Goal: Information Seeking & Learning: Learn about a topic

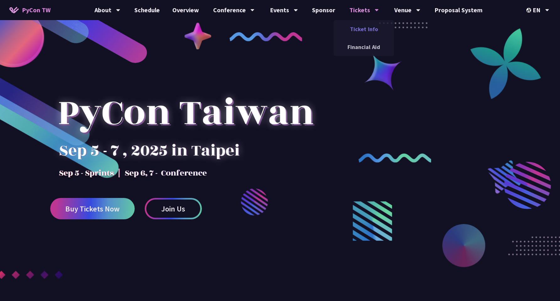
click at [358, 28] on link "Ticket Info" at bounding box center [364, 29] width 60 height 15
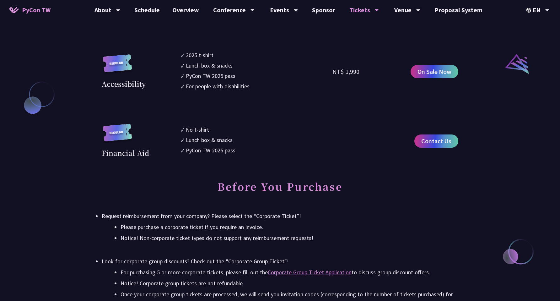
scroll to position [697, 0]
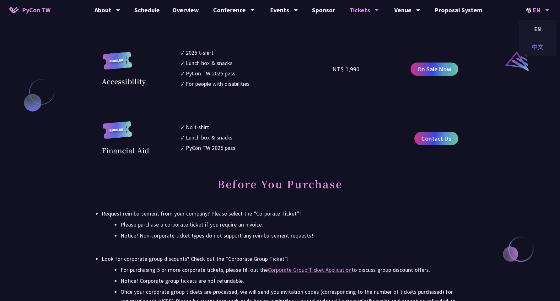
click at [536, 43] on div "中文" at bounding box center [538, 47] width 38 height 15
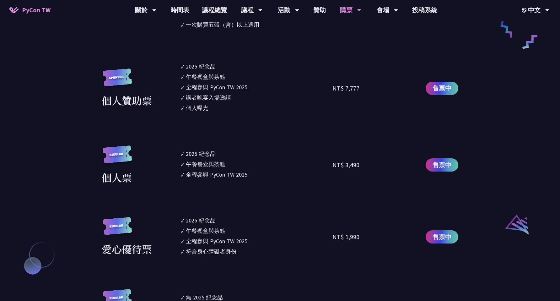
scroll to position [539, 0]
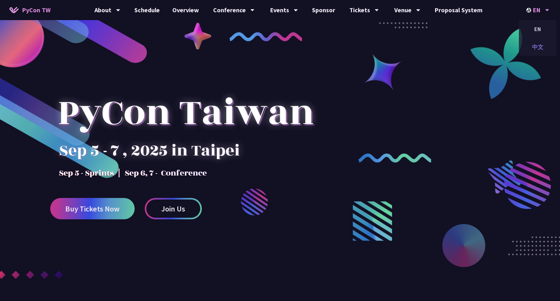
click at [536, 47] on div "中文" at bounding box center [538, 47] width 38 height 15
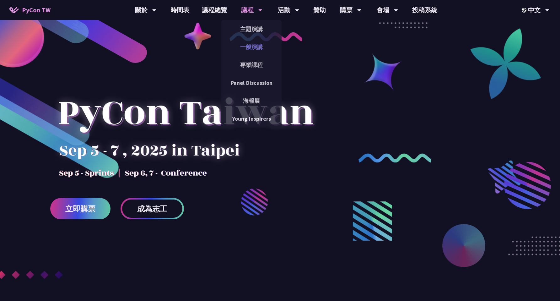
click at [251, 47] on link "一般演講" at bounding box center [251, 47] width 60 height 15
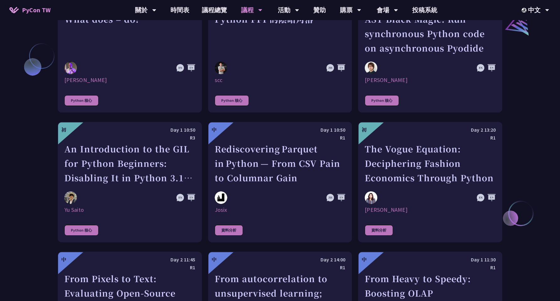
scroll to position [921, 0]
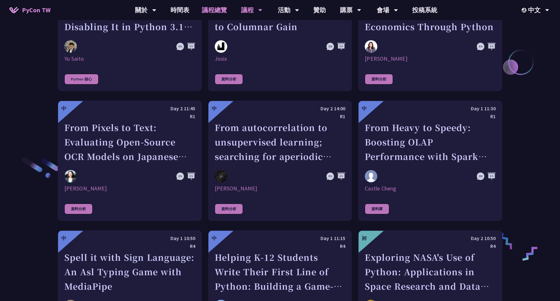
click at [219, 9] on link "議程總覽" at bounding box center [215, 10] width 38 height 20
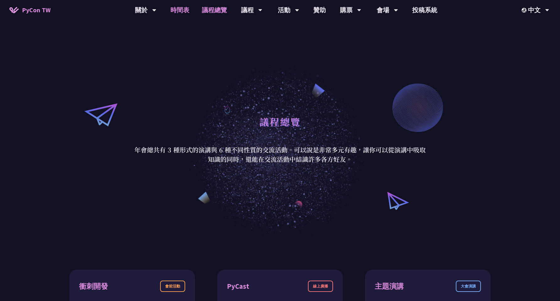
click at [184, 11] on link "時間表" at bounding box center [179, 10] width 31 height 20
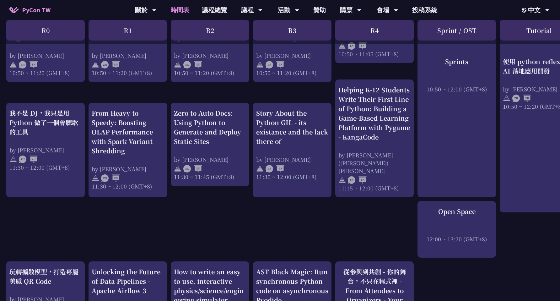
scroll to position [334, 0]
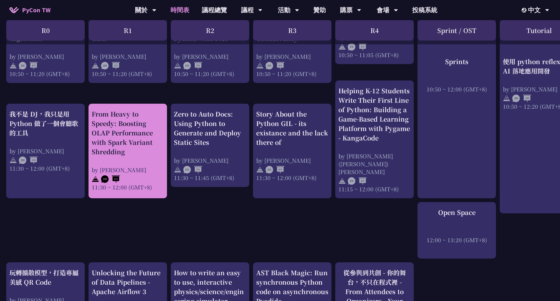
click at [132, 166] on div "by Castle Cheng" at bounding box center [128, 170] width 72 height 8
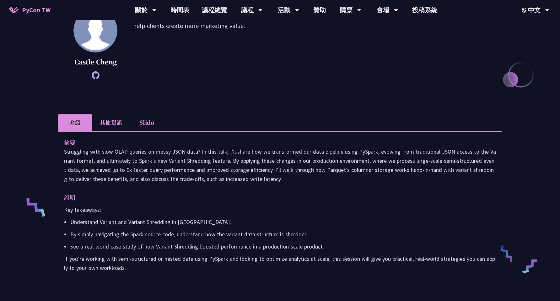
scroll to position [110, 0]
click at [112, 124] on li "其他資訊" at bounding box center [110, 121] width 37 height 17
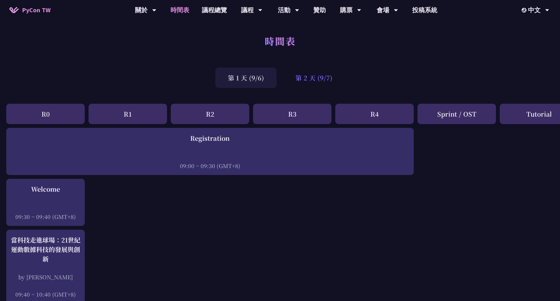
click at [308, 80] on div "第 2 天 (9/7)" at bounding box center [314, 77] width 62 height 20
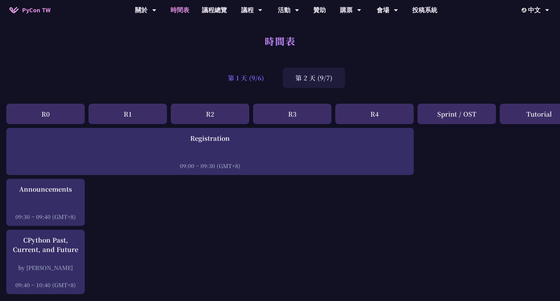
click at [252, 78] on div "第 1 天 (9/6)" at bounding box center [245, 77] width 61 height 20
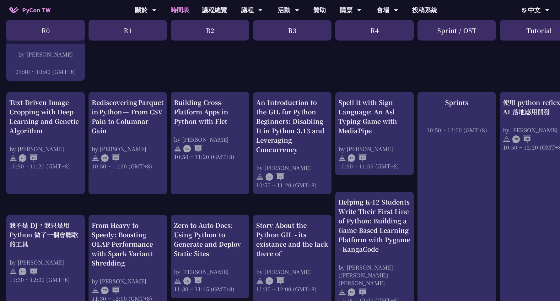
scroll to position [236, 0]
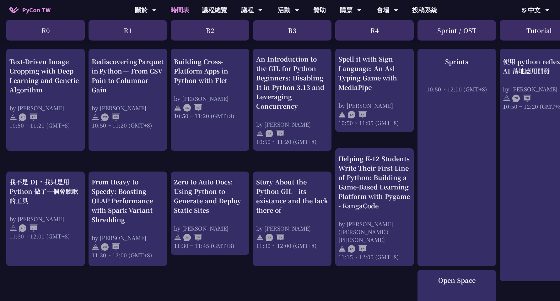
scroll to position [266, 0]
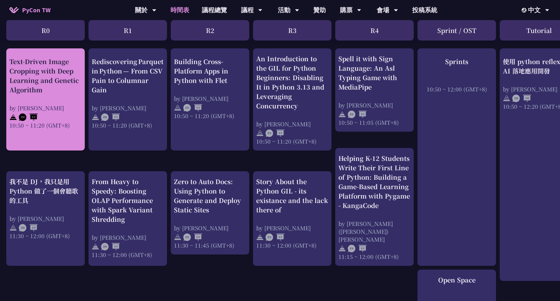
click at [68, 91] on div "Text-Driven Image Cropping with Deep Learning and Genetic Algorithm" at bounding box center [45, 76] width 72 height 38
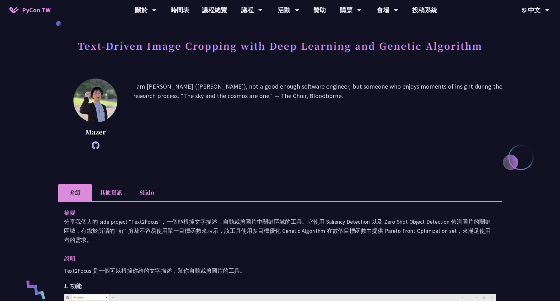
scroll to position [59, 0]
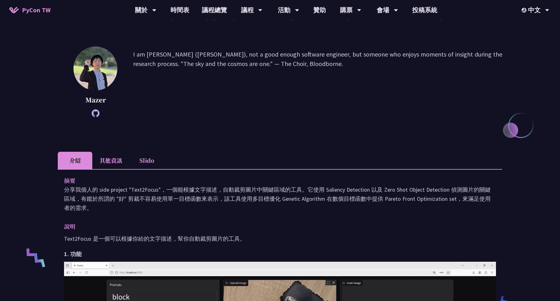
click at [109, 167] on li "其他資訊" at bounding box center [110, 160] width 37 height 17
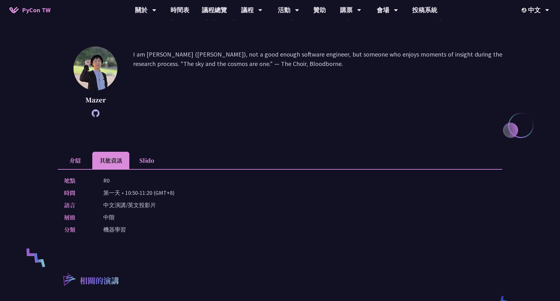
click at [78, 163] on li "介紹" at bounding box center [75, 160] width 35 height 17
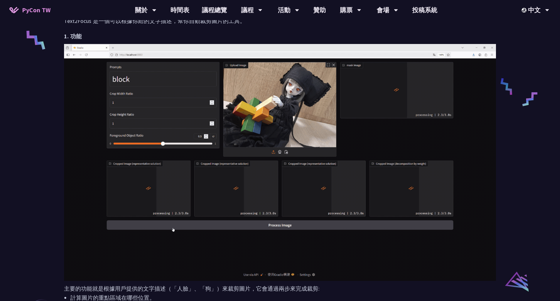
scroll to position [461, 0]
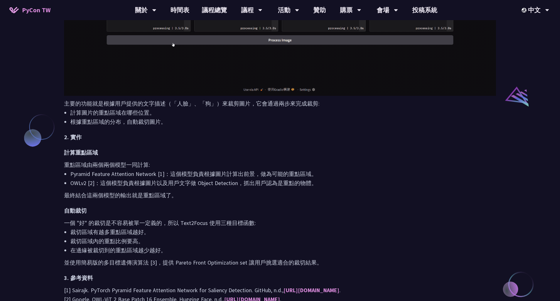
scroll to position [266, 0]
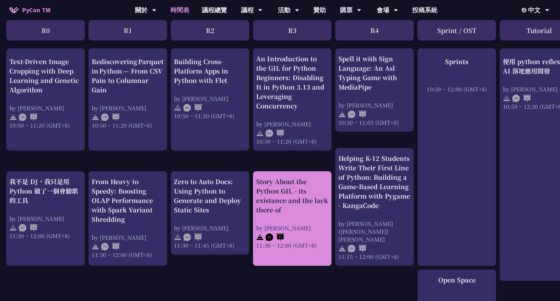
click at [296, 190] on div "Story About the Python GIL - its existance and the lack there of" at bounding box center [292, 196] width 72 height 38
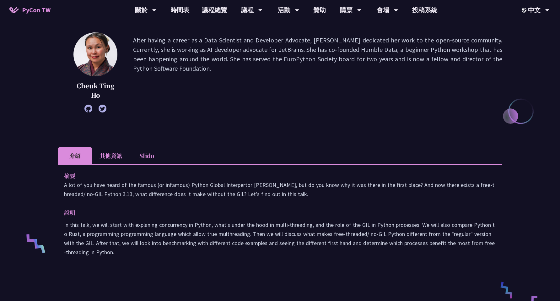
scroll to position [126, 0]
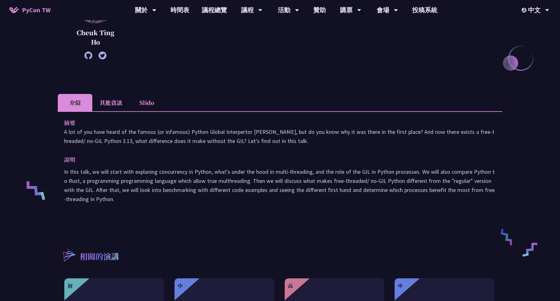
click at [103, 103] on li "其他資訊" at bounding box center [110, 102] width 37 height 17
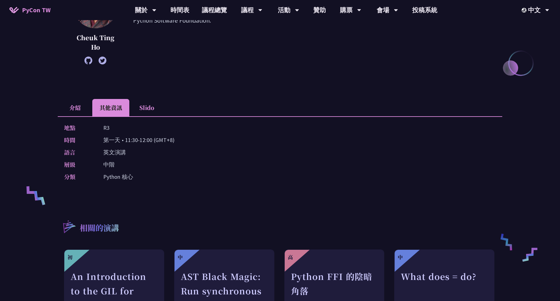
scroll to position [0, 0]
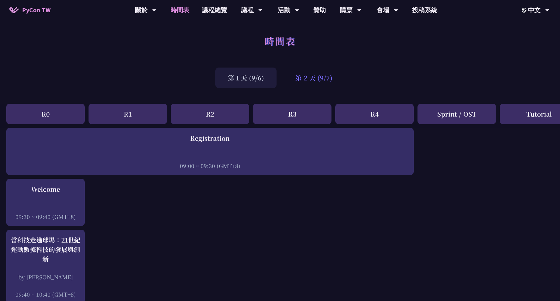
click at [304, 79] on div "第 2 天 (9/7)" at bounding box center [314, 77] width 62 height 20
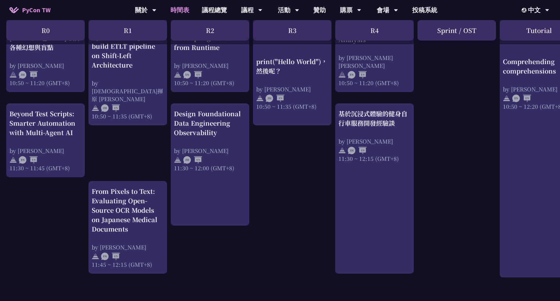
scroll to position [315, 0]
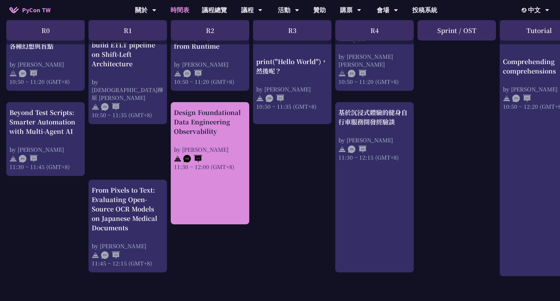
click at [236, 140] on div "Design Foundational Data Engineering Observability by Shuhsi Lin 11:30 ~ 12:00 …" at bounding box center [210, 139] width 72 height 63
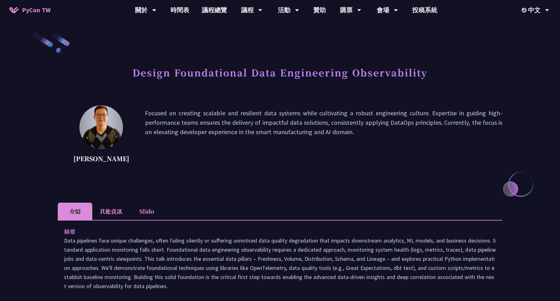
click at [109, 215] on li "其他資訊" at bounding box center [110, 210] width 37 height 17
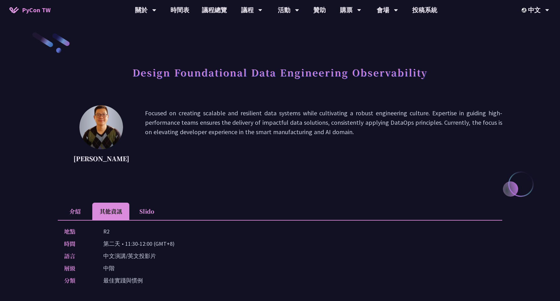
click at [87, 213] on li "介紹" at bounding box center [75, 210] width 35 height 17
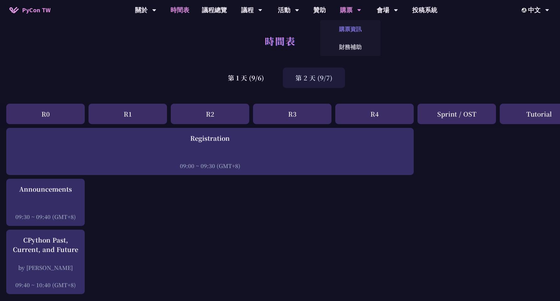
click at [351, 30] on link "購票資訊" at bounding box center [350, 29] width 60 height 15
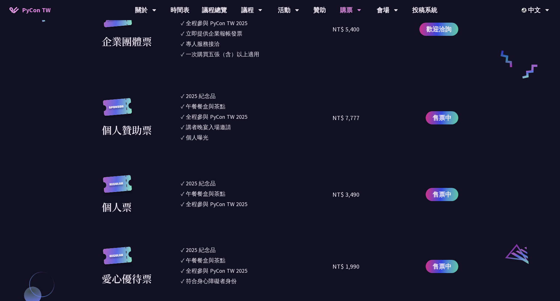
scroll to position [505, 0]
click at [440, 116] on span "售票中" at bounding box center [442, 117] width 19 height 9
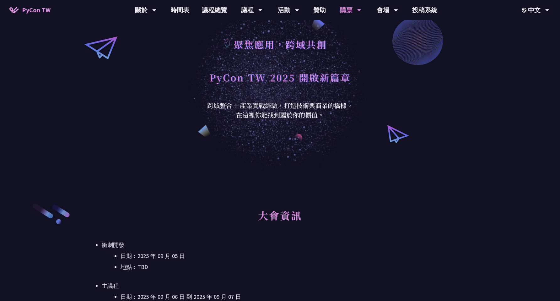
scroll to position [0, 0]
